Goal: Task Accomplishment & Management: Manage account settings

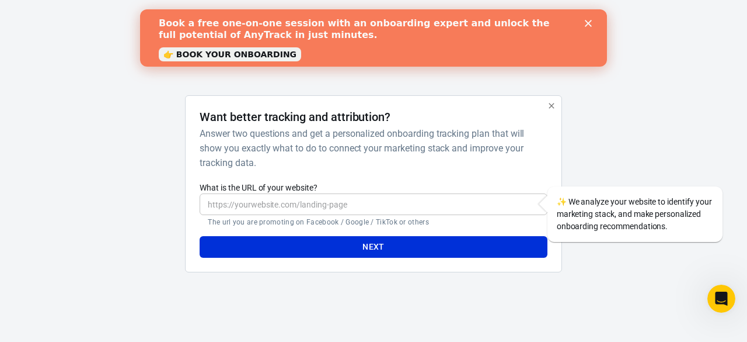
click at [299, 203] on input "What is the URL of your website?" at bounding box center [373, 204] width 347 height 22
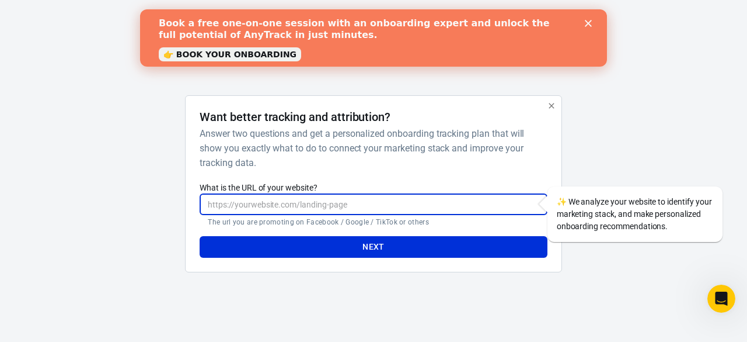
paste input "[URL][DOMAIN_NAME]"
type input "[URL][DOMAIN_NAME]"
click at [368, 243] on button "Next" at bounding box center [373, 247] width 347 height 22
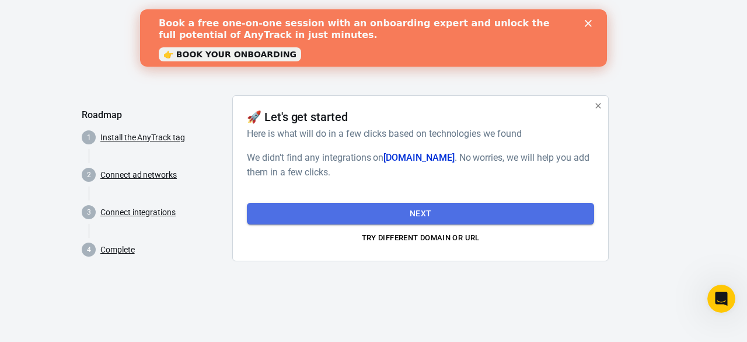
click at [443, 210] on button "Next" at bounding box center [420, 214] width 347 height 22
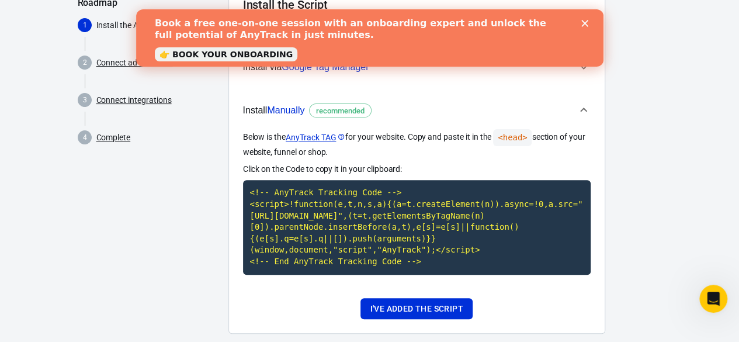
scroll to position [117, 0]
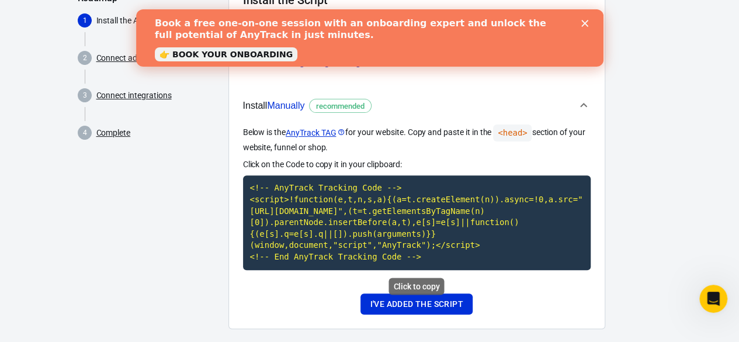
click at [340, 215] on code "<!-- AnyTrack Tracking Code --> <script>!function(e,t,n,s,a){(a=t.createElement…" at bounding box center [416, 222] width 347 height 94
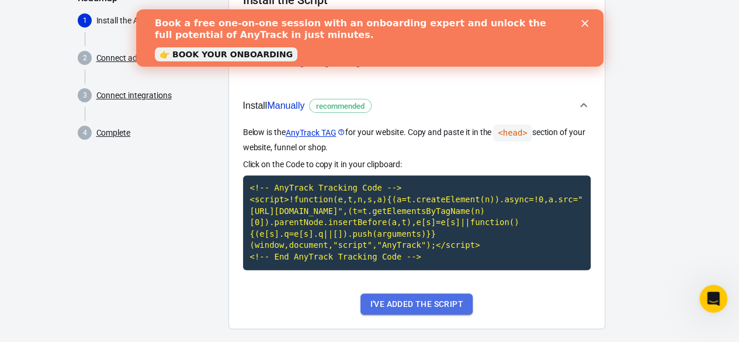
click at [453, 305] on button "I've added the script" at bounding box center [416, 304] width 112 height 22
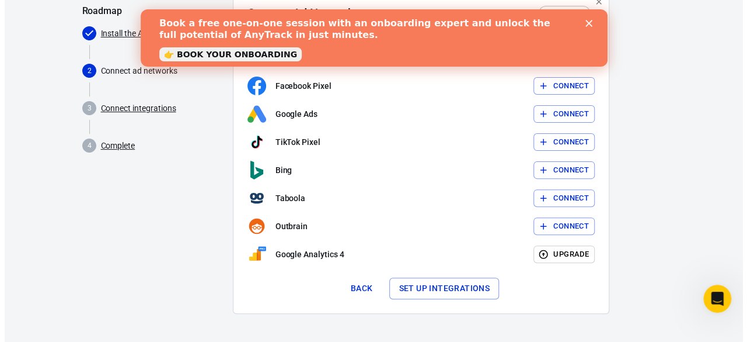
scroll to position [103, 0]
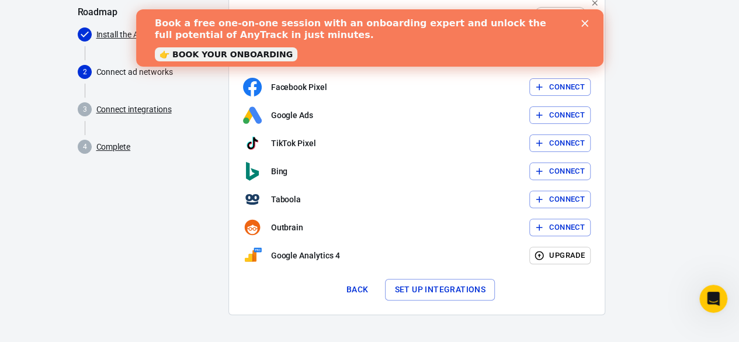
click at [584, 25] on icon "Close" at bounding box center [583, 23] width 7 height 7
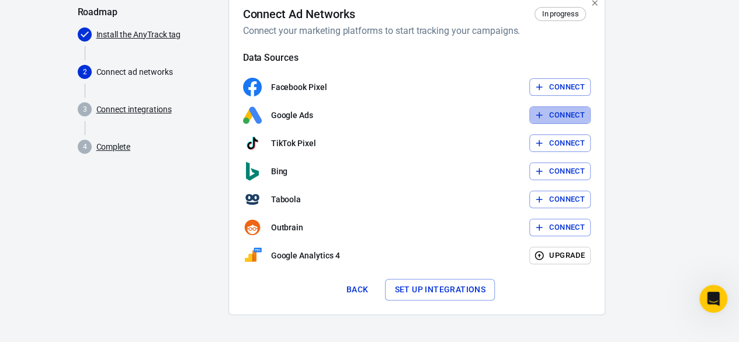
click at [567, 114] on button "Connect" at bounding box center [559, 115] width 61 height 18
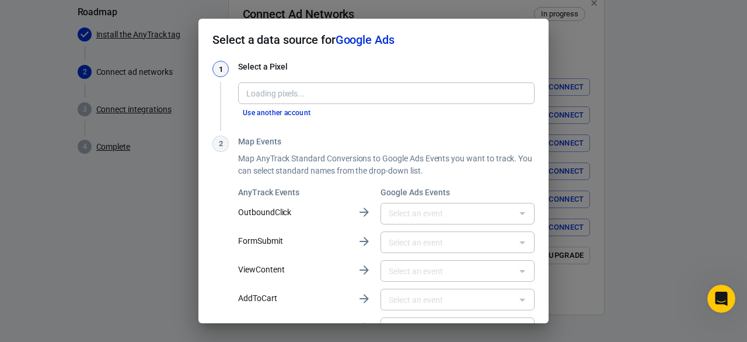
click at [274, 94] on input "Loading pixels..." at bounding box center [386, 93] width 288 height 15
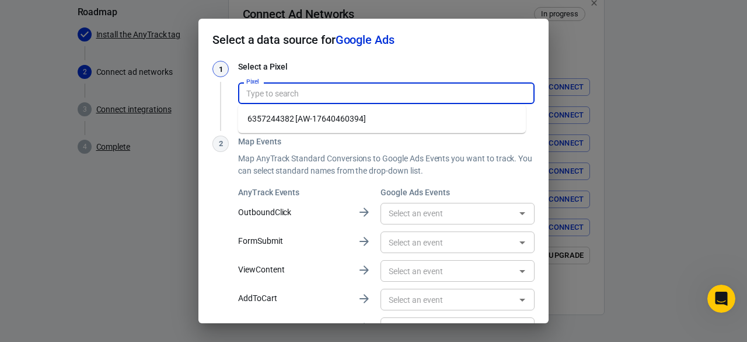
click at [295, 120] on li "6357244382 [AW-17640460394]" at bounding box center [382, 118] width 288 height 19
type input "6357244382 [AW-17640460394]"
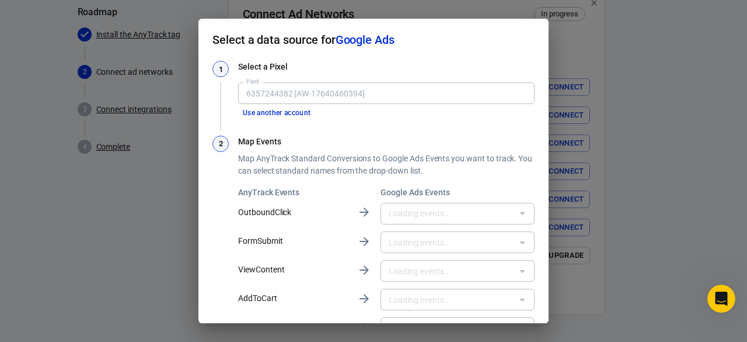
type input "Purchase [B8fQCOz9iKwbEOqg0NtB]"
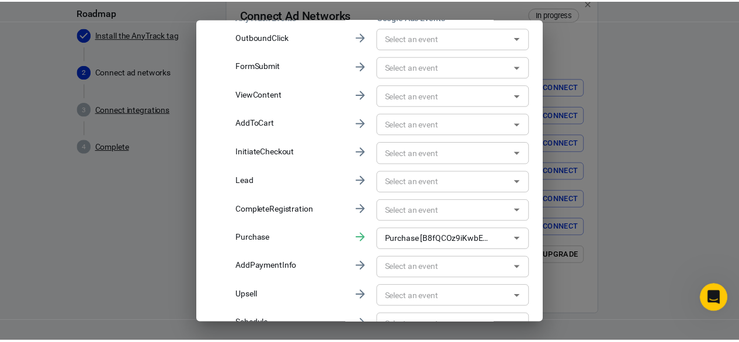
scroll to position [234, 0]
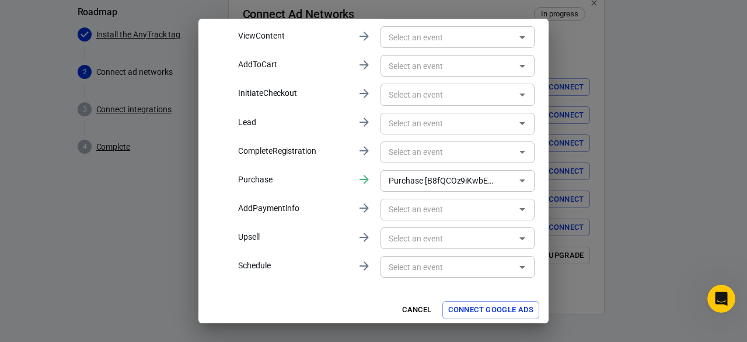
click at [487, 312] on button "Connect Google Ads" at bounding box center [491, 310] width 97 height 18
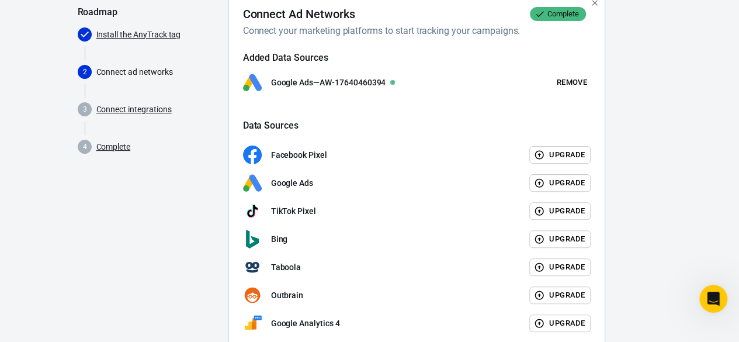
scroll to position [170, 0]
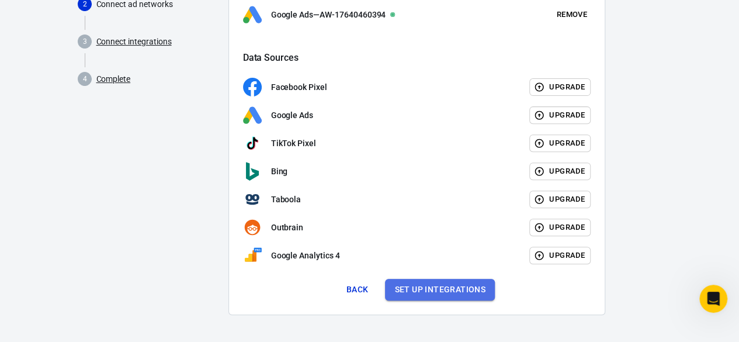
click at [454, 287] on button "Set up integrations" at bounding box center [440, 289] width 110 height 22
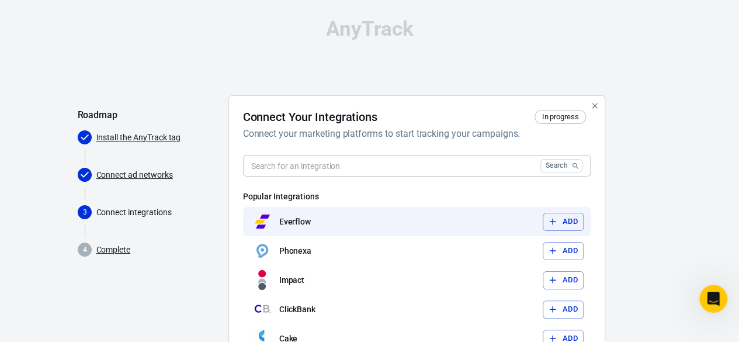
click at [566, 221] on button "Add" at bounding box center [562, 222] width 41 height 18
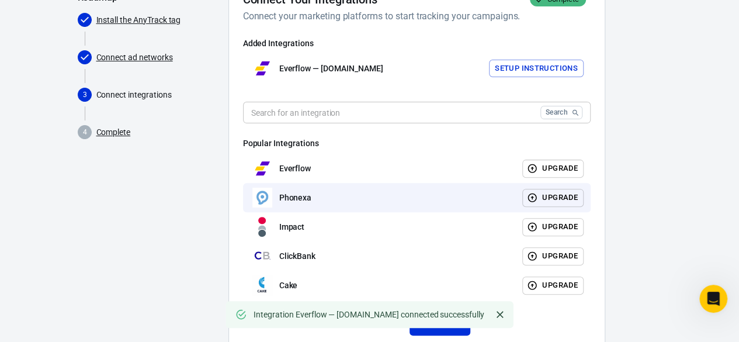
scroll to position [152, 0]
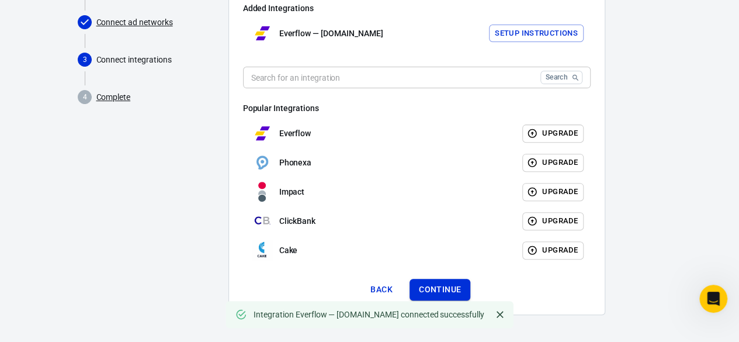
click at [452, 288] on button "Continue" at bounding box center [439, 289] width 61 height 22
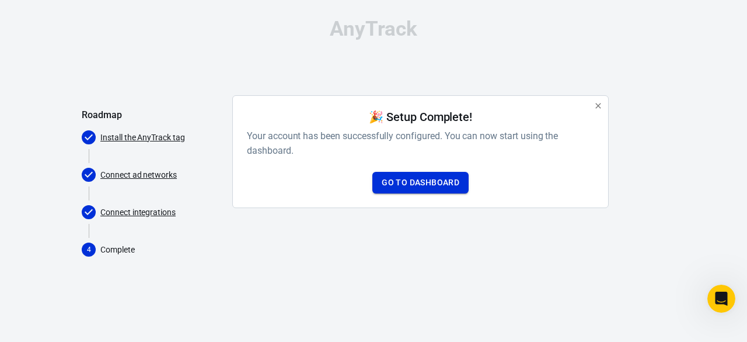
click at [452, 182] on link "Go to Dashboard" at bounding box center [420, 183] width 96 height 22
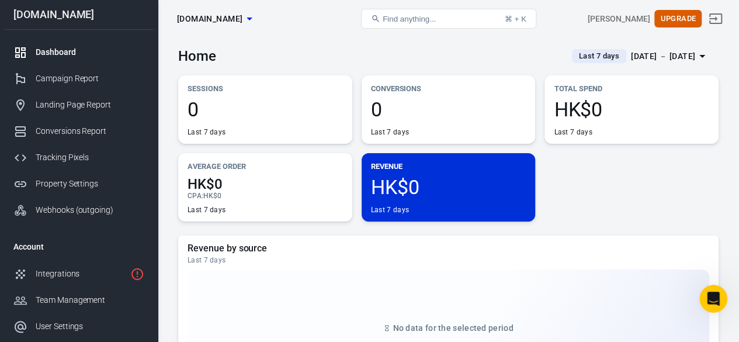
click at [644, 54] on div "[DATE] － [DATE]" at bounding box center [663, 56] width 64 height 15
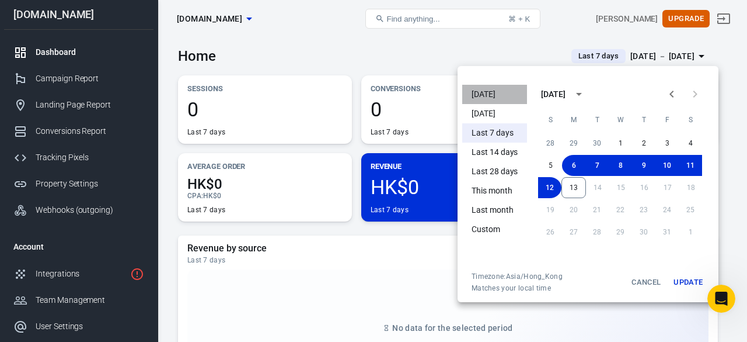
click at [502, 97] on li "[DATE]" at bounding box center [494, 94] width 65 height 19
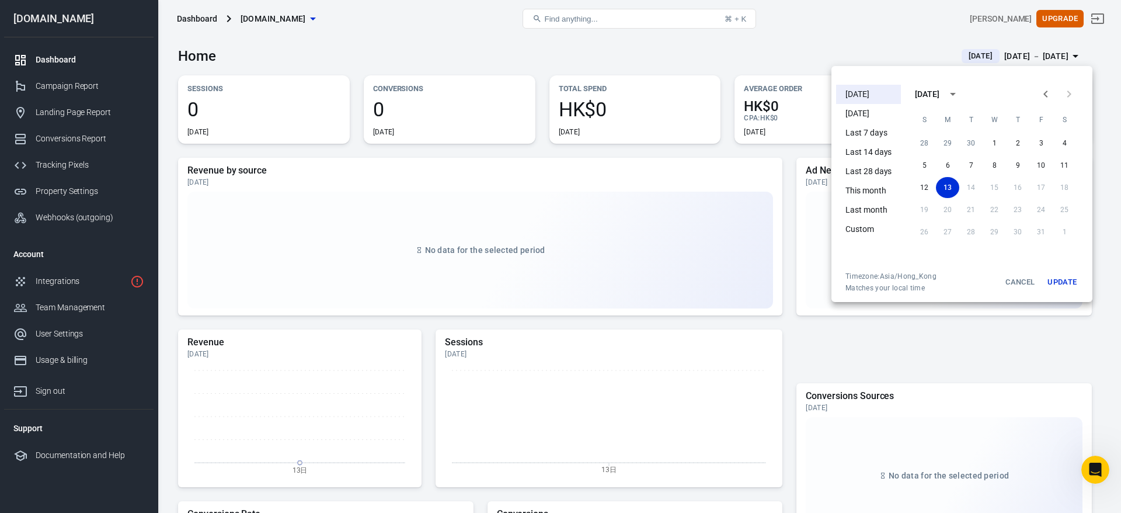
click at [61, 305] on div at bounding box center [560, 256] width 1121 height 513
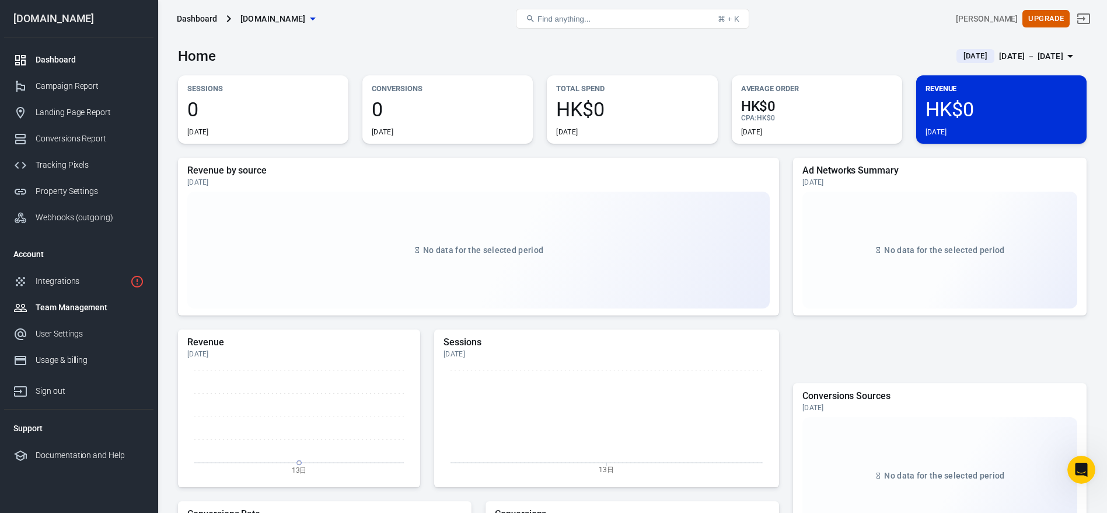
click at [61, 305] on div "Team Management" at bounding box center [90, 307] width 109 height 12
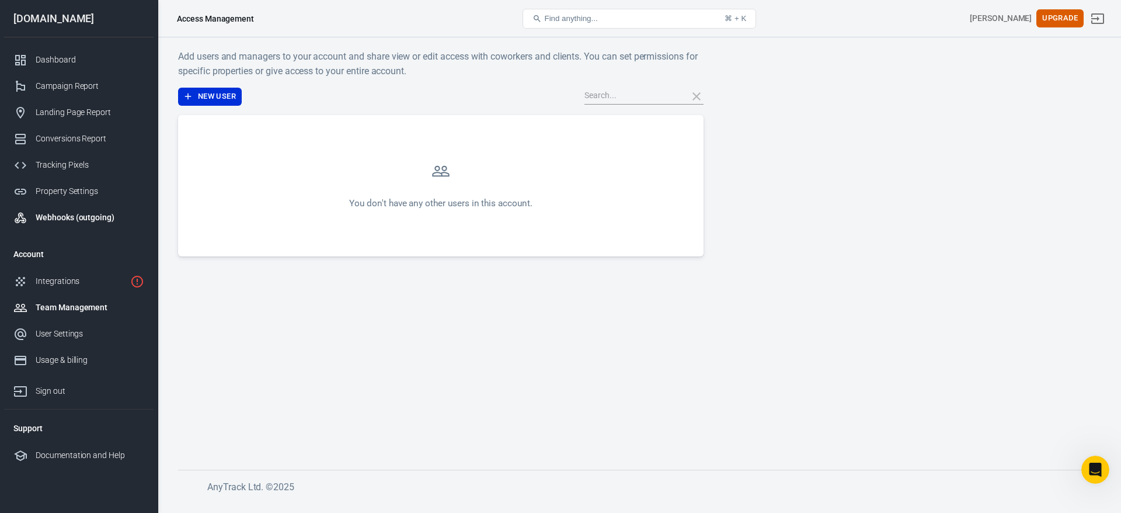
click at [65, 215] on div "Webhooks (outgoing)" at bounding box center [90, 217] width 109 height 12
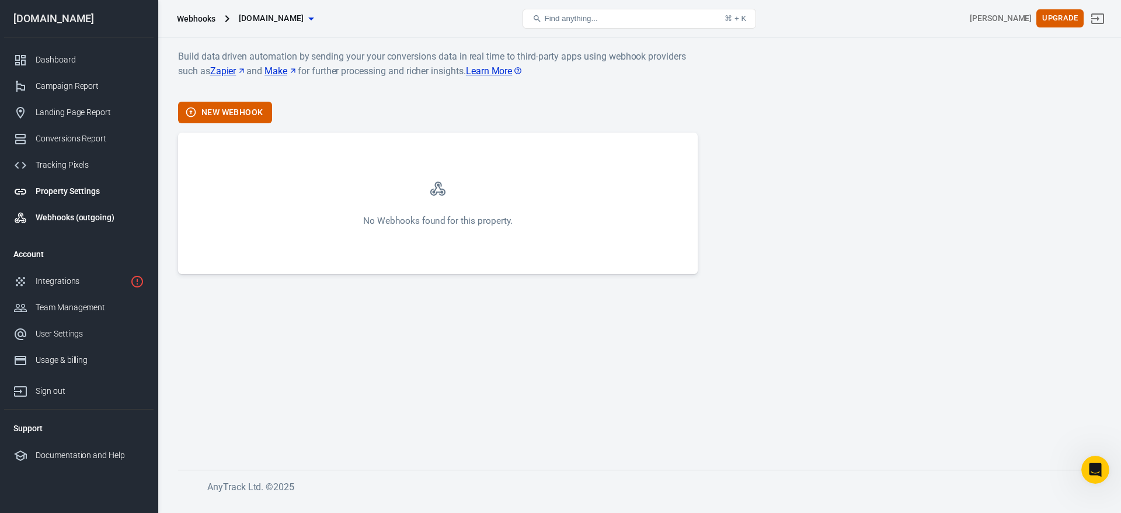
click at [67, 195] on div "Property Settings" at bounding box center [90, 191] width 109 height 12
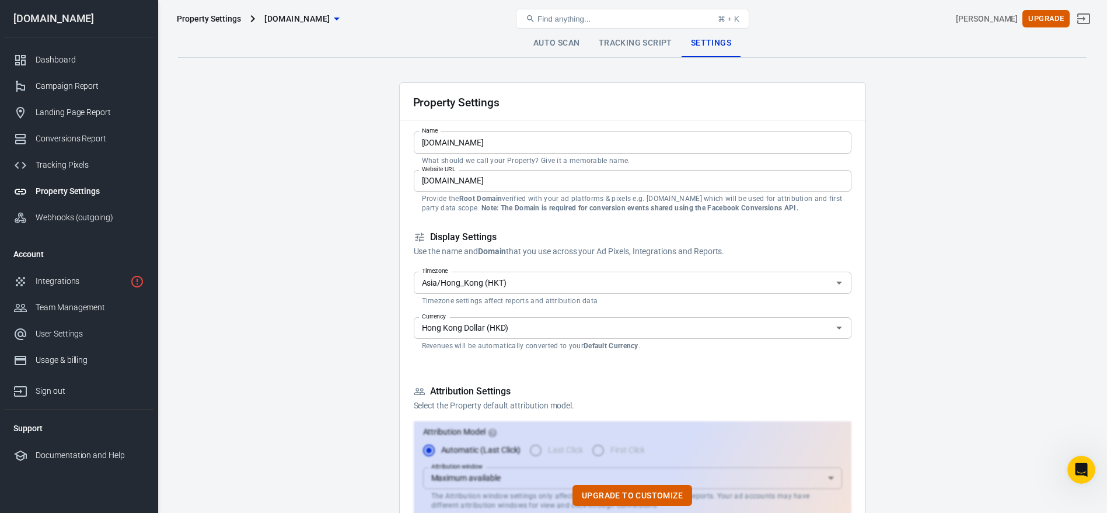
click at [638, 41] on link "Tracking Script" at bounding box center [636, 43] width 92 height 28
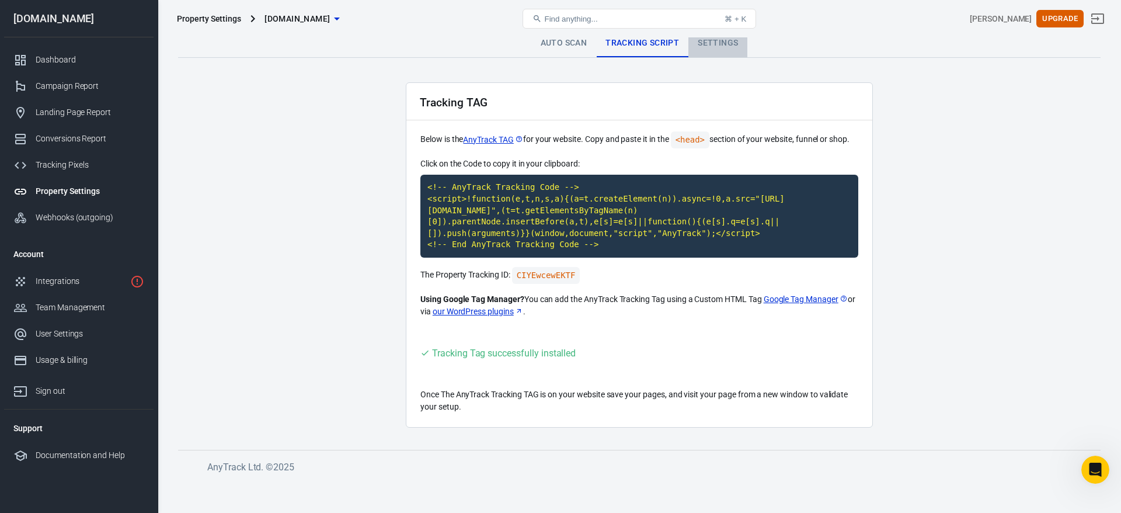
click at [706, 40] on link "Settings" at bounding box center [717, 43] width 59 height 28
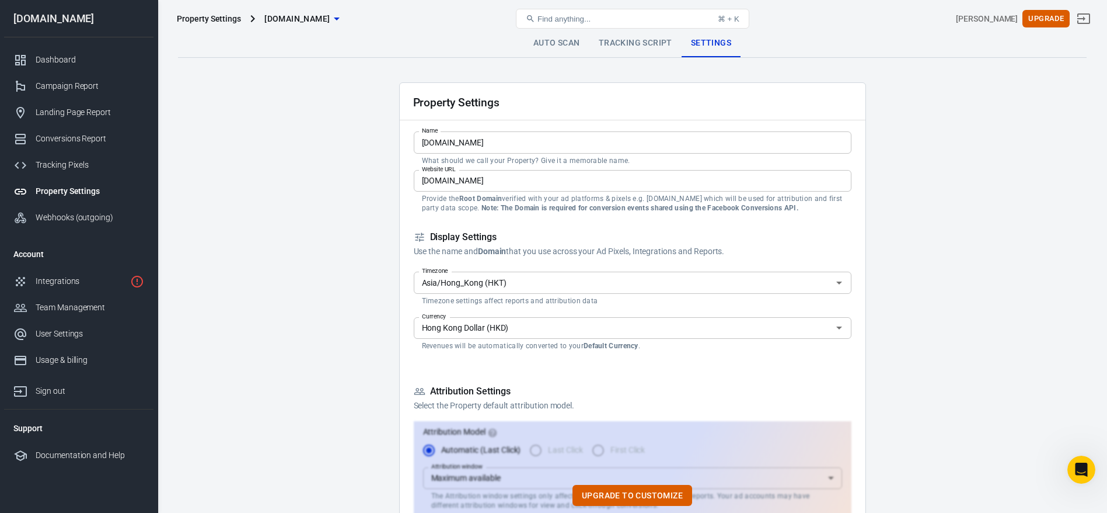
click at [545, 326] on input "Hong Kong Dollar (HKD)" at bounding box center [623, 328] width 412 height 15
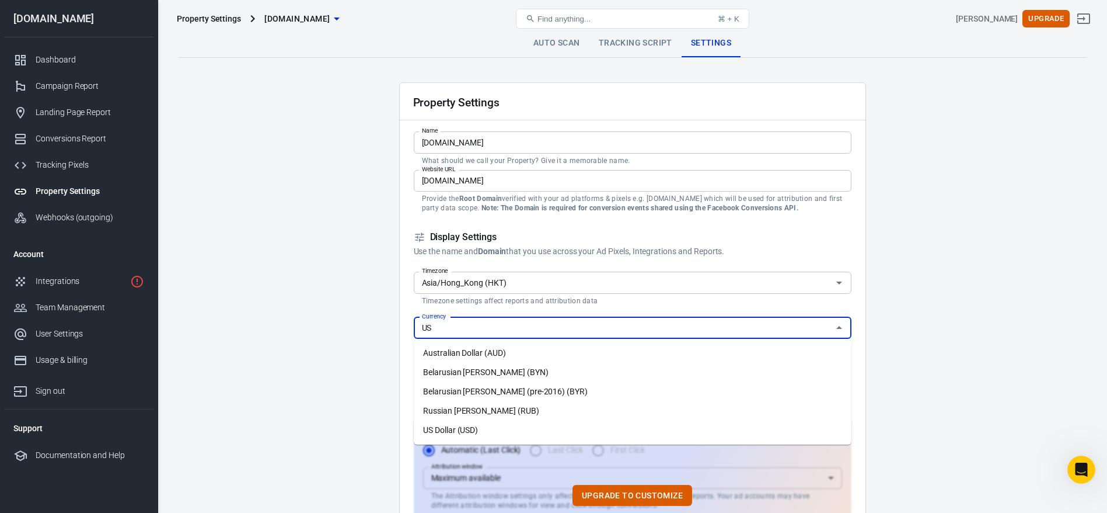
click at [482, 341] on li "US Dollar (USD)" at bounding box center [633, 429] width 438 height 19
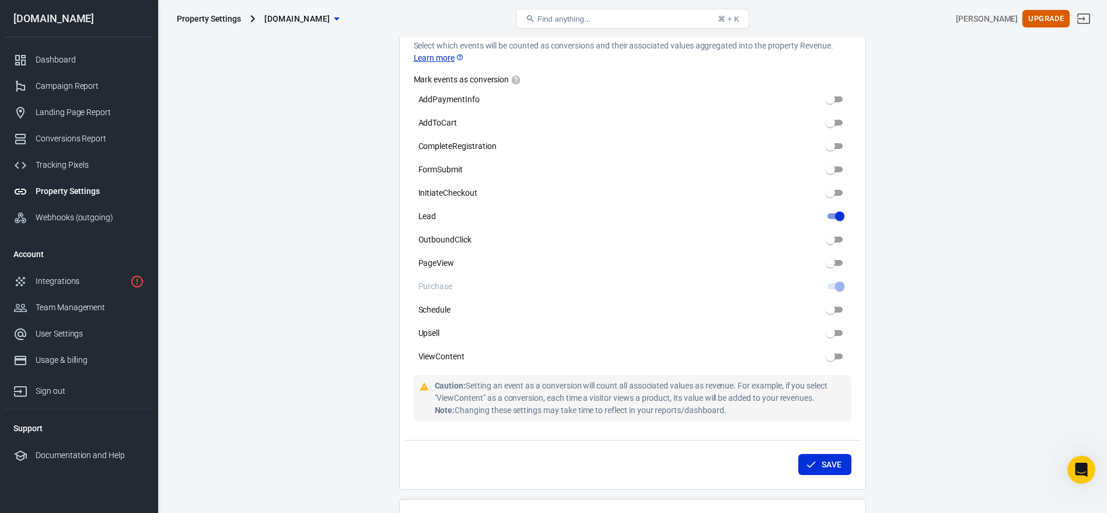
scroll to position [613, 0]
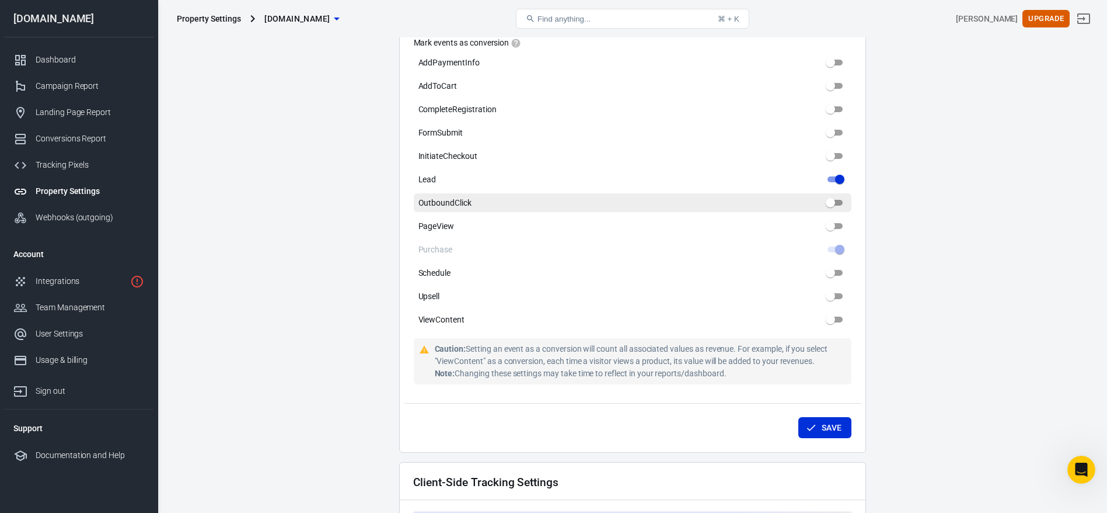
type input "US Dollar (USD)"
click at [747, 196] on input "OutboundClick" at bounding box center [831, 203] width 42 height 14
checkbox input "true"
click at [747, 341] on button "Save" at bounding box center [825, 428] width 53 height 22
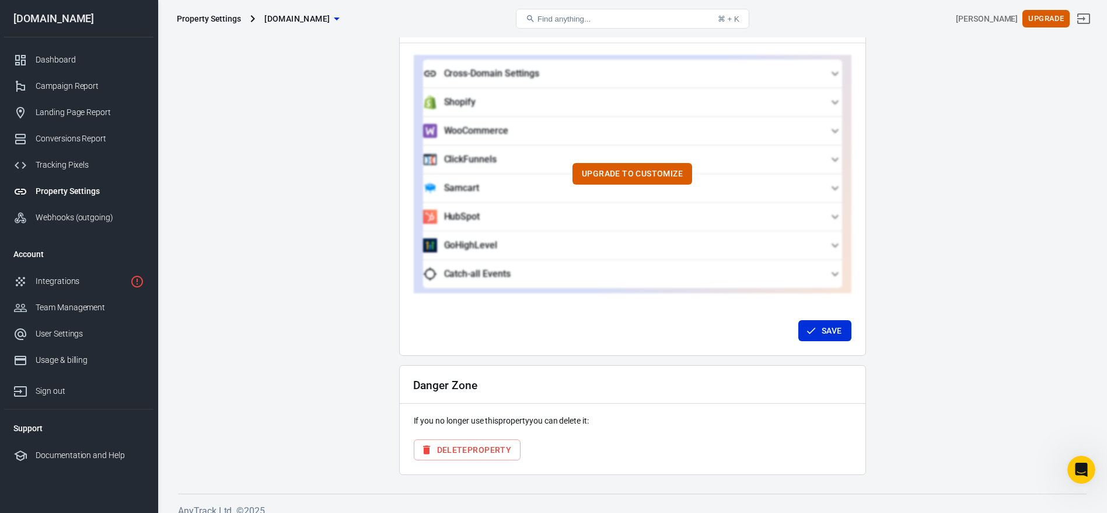
scroll to position [1072, 0]
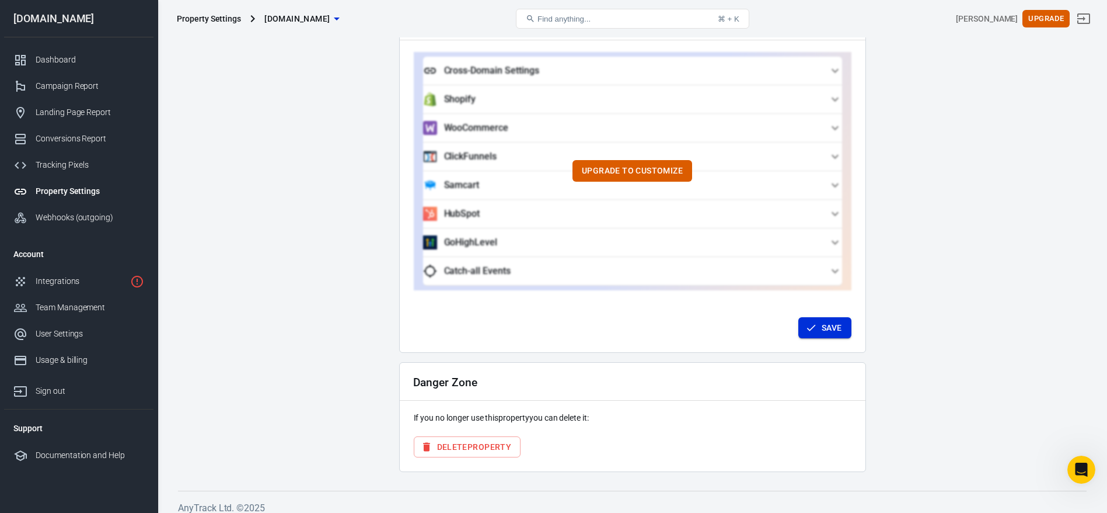
click at [747, 322] on button "Save" at bounding box center [825, 328] width 53 height 22
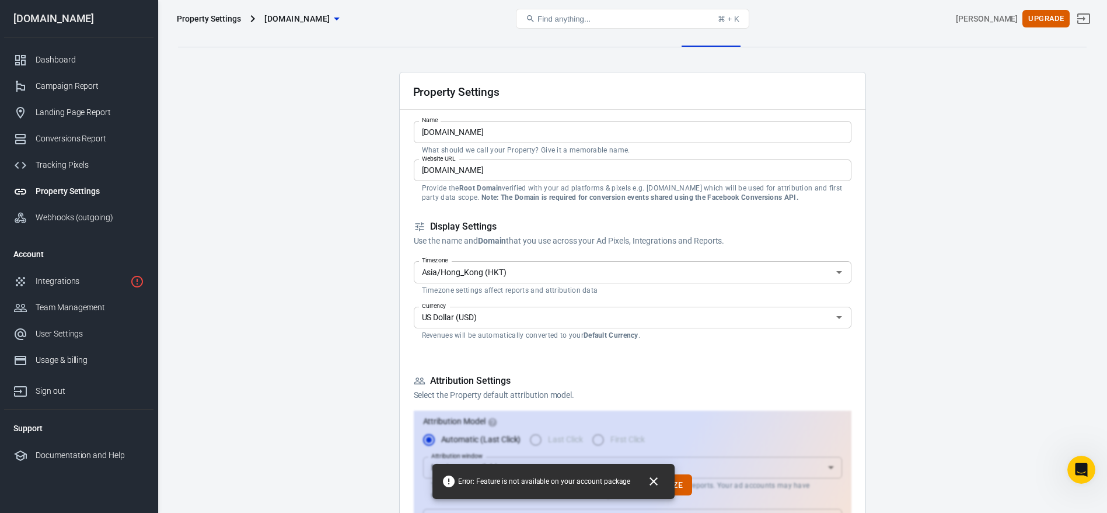
scroll to position [0, 0]
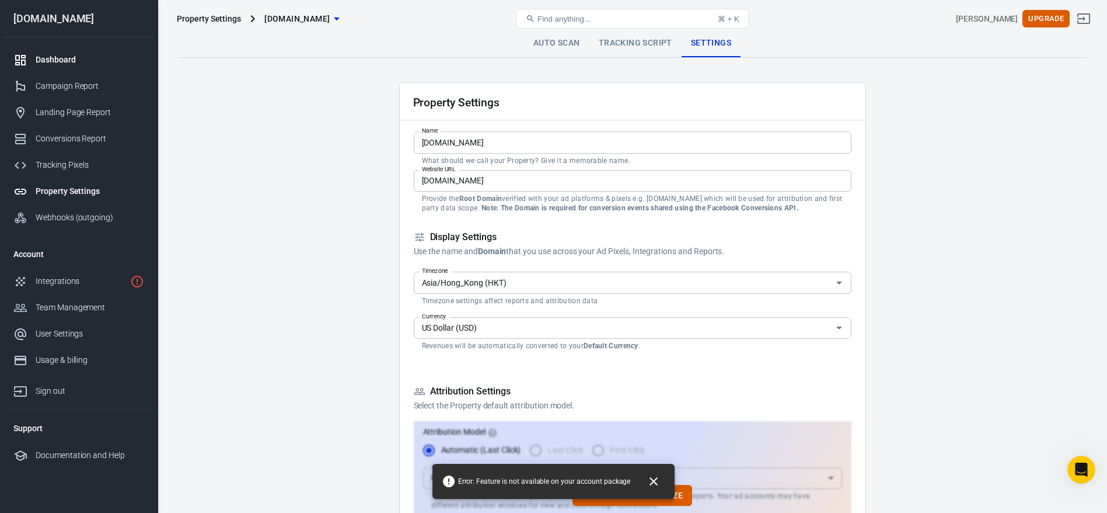
click at [86, 57] on div "Dashboard" at bounding box center [90, 60] width 109 height 12
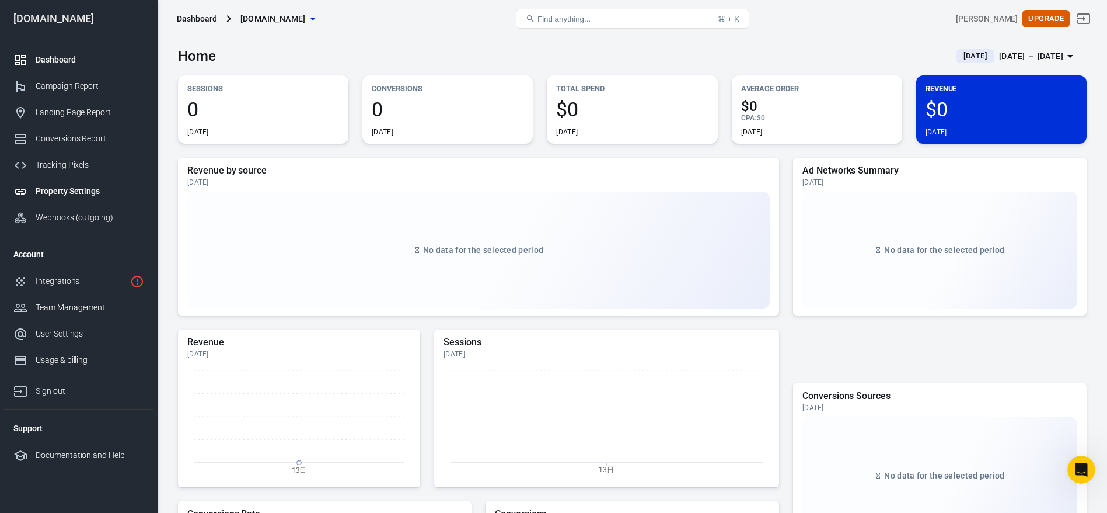
click at [73, 194] on div "Property Settings" at bounding box center [90, 191] width 109 height 12
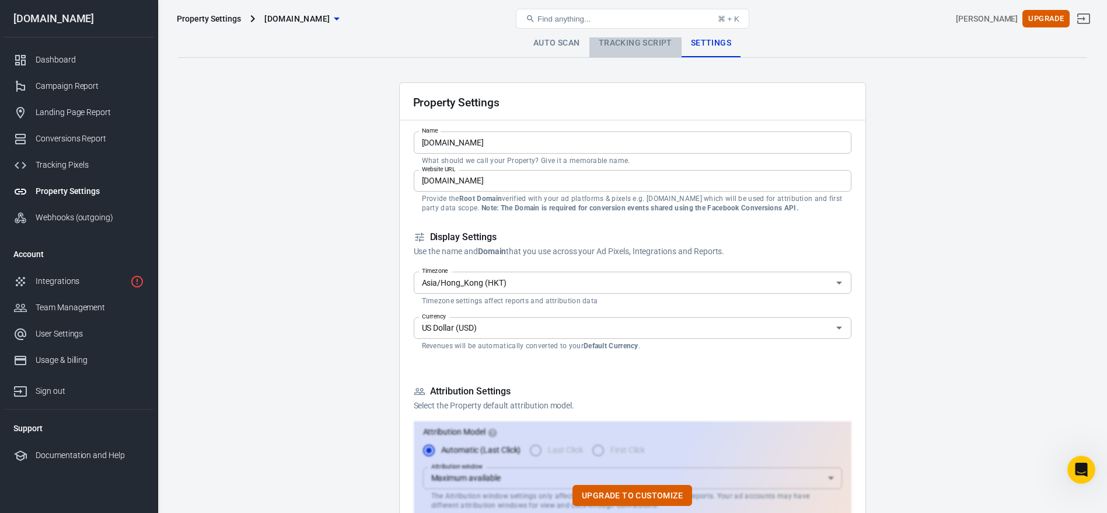
click at [626, 45] on link "Tracking Script" at bounding box center [636, 43] width 92 height 28
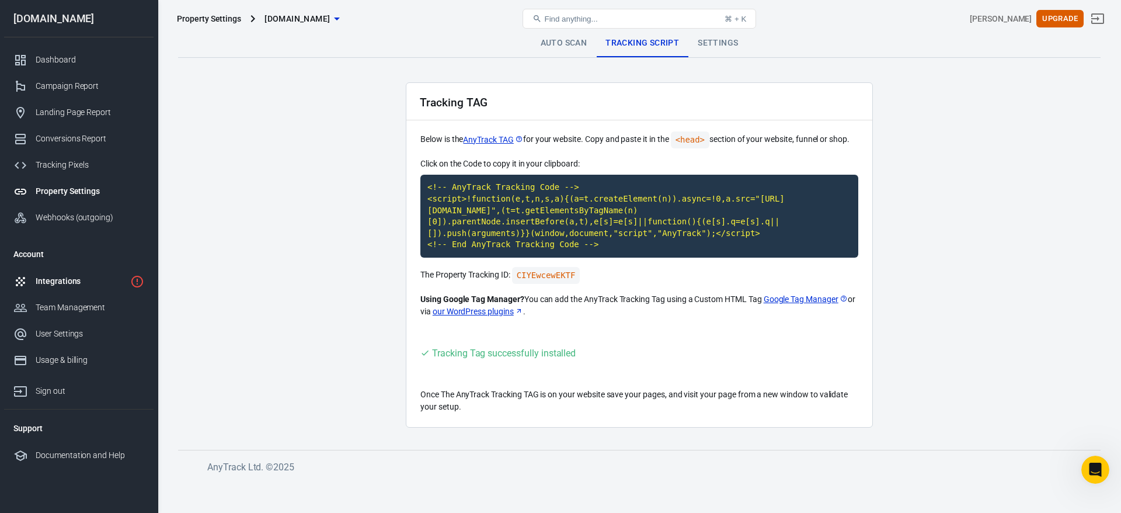
click at [67, 274] on link "Integrations" at bounding box center [78, 281] width 149 height 26
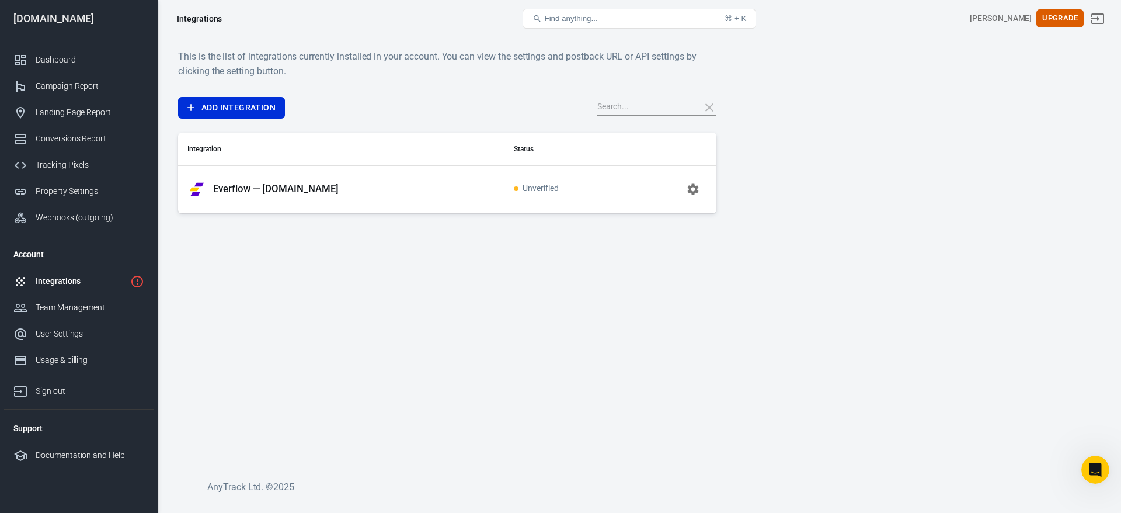
click at [318, 188] on p "Everflow — [DOMAIN_NAME]" at bounding box center [276, 189] width 126 height 12
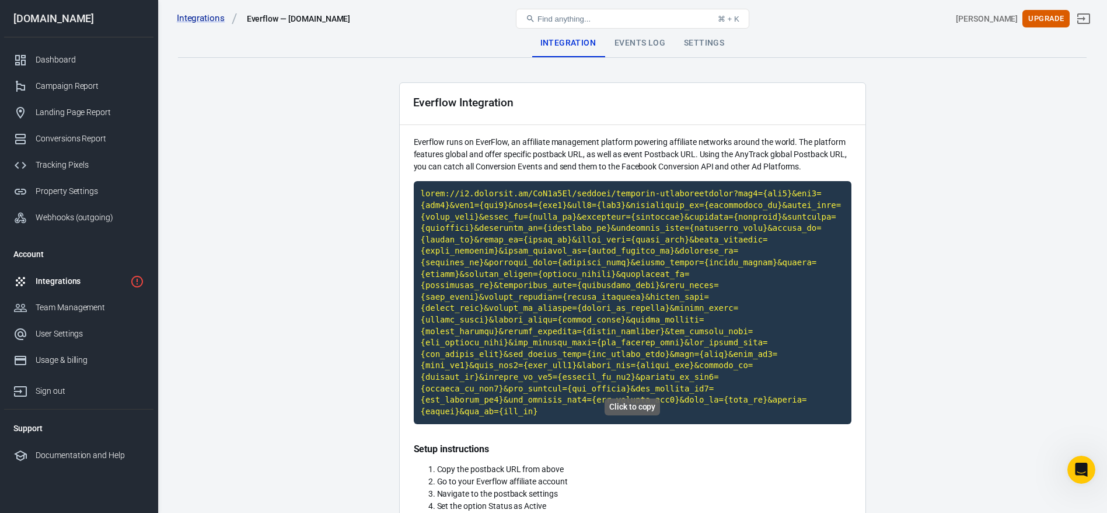
click at [534, 240] on code "Click to copy" at bounding box center [633, 302] width 438 height 243
click at [95, 81] on div "Campaign Report" at bounding box center [90, 86] width 109 height 12
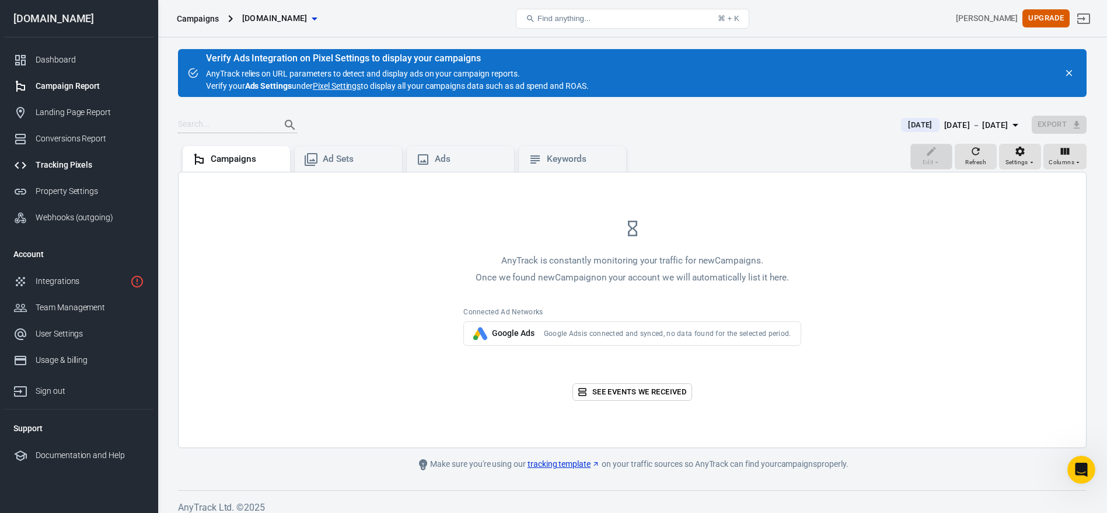
click at [82, 158] on link "Tracking Pixels" at bounding box center [78, 165] width 149 height 26
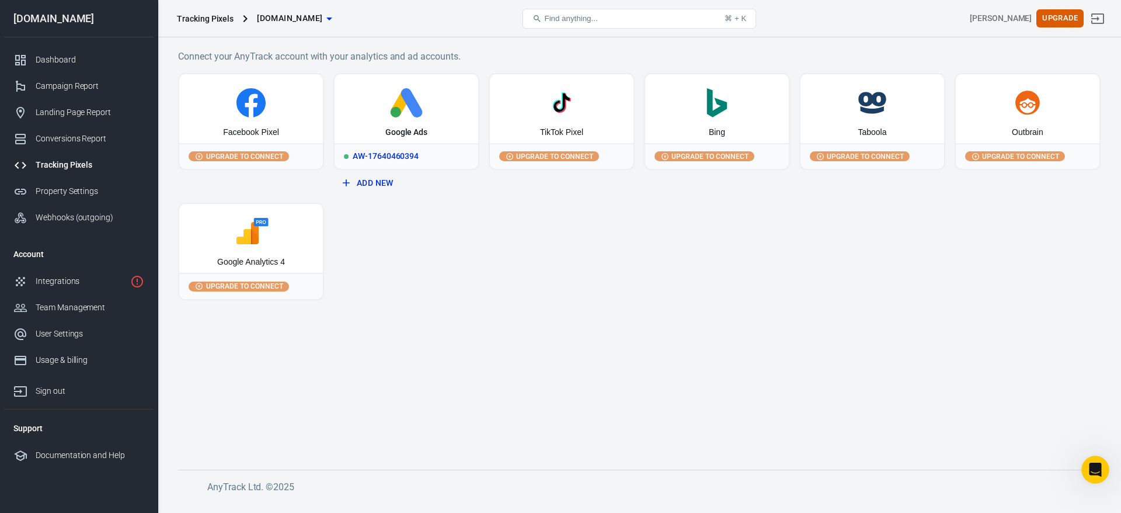
click at [396, 116] on circle at bounding box center [396, 112] width 11 height 11
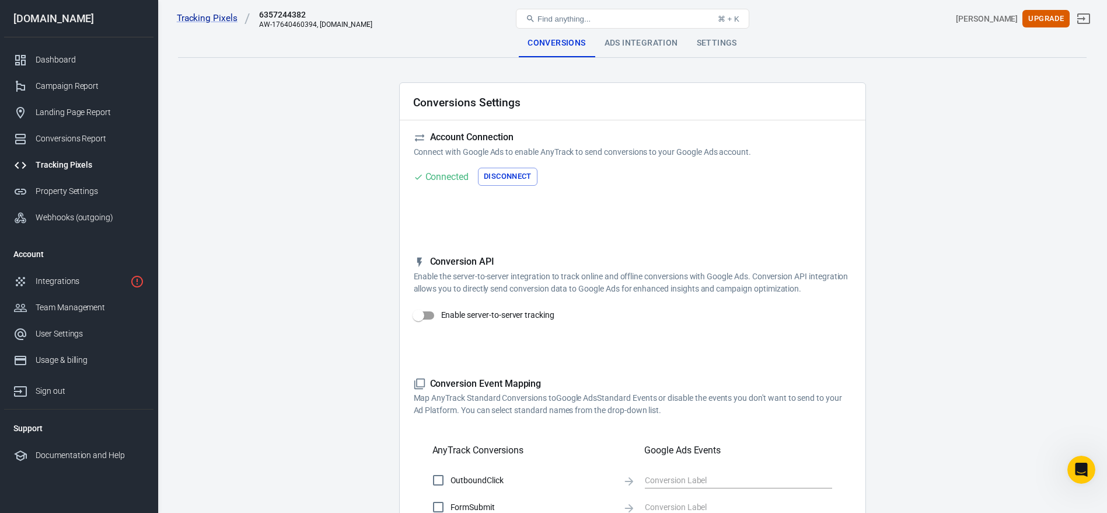
click at [602, 48] on div "Ads Integration" at bounding box center [641, 43] width 92 height 28
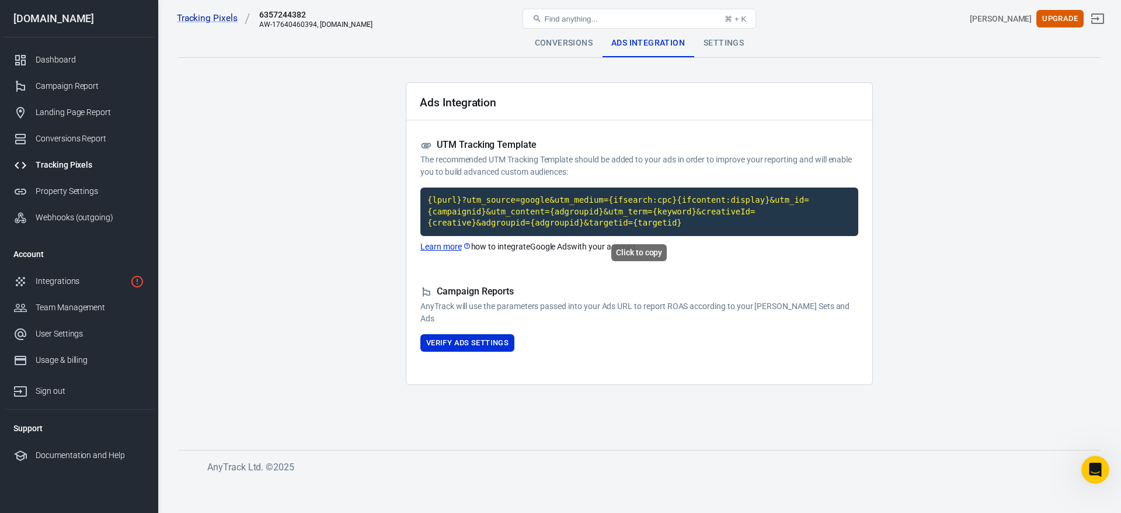
click at [537, 200] on code "{lpurl}?utm_source=google&utm_medium={ifsearch:cpc}{ifcontent:display}&utm_id={…" at bounding box center [639, 211] width 438 height 48
click at [574, 36] on div "Tracking Pixels 6357244382 AW-17640460394, [DOMAIN_NAME] Find anything... ⌘ + K…" at bounding box center [639, 18] width 963 height 37
click at [572, 46] on div "Conversions" at bounding box center [563, 43] width 76 height 28
